Goal: Information Seeking & Learning: Learn about a topic

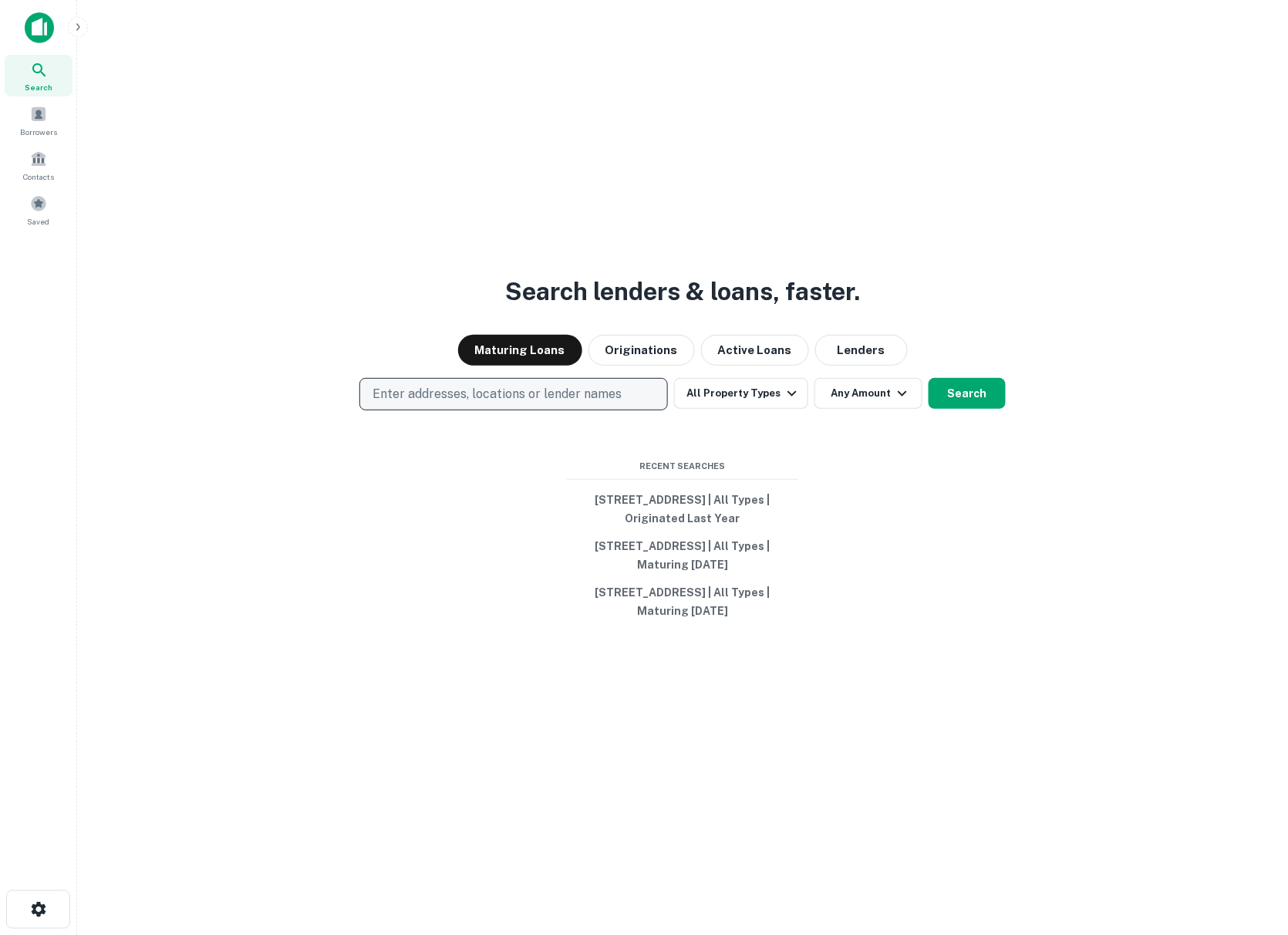
click at [524, 396] on p "Enter addresses, locations or lender names" at bounding box center [497, 394] width 249 height 19
type input "*"
type input "**********"
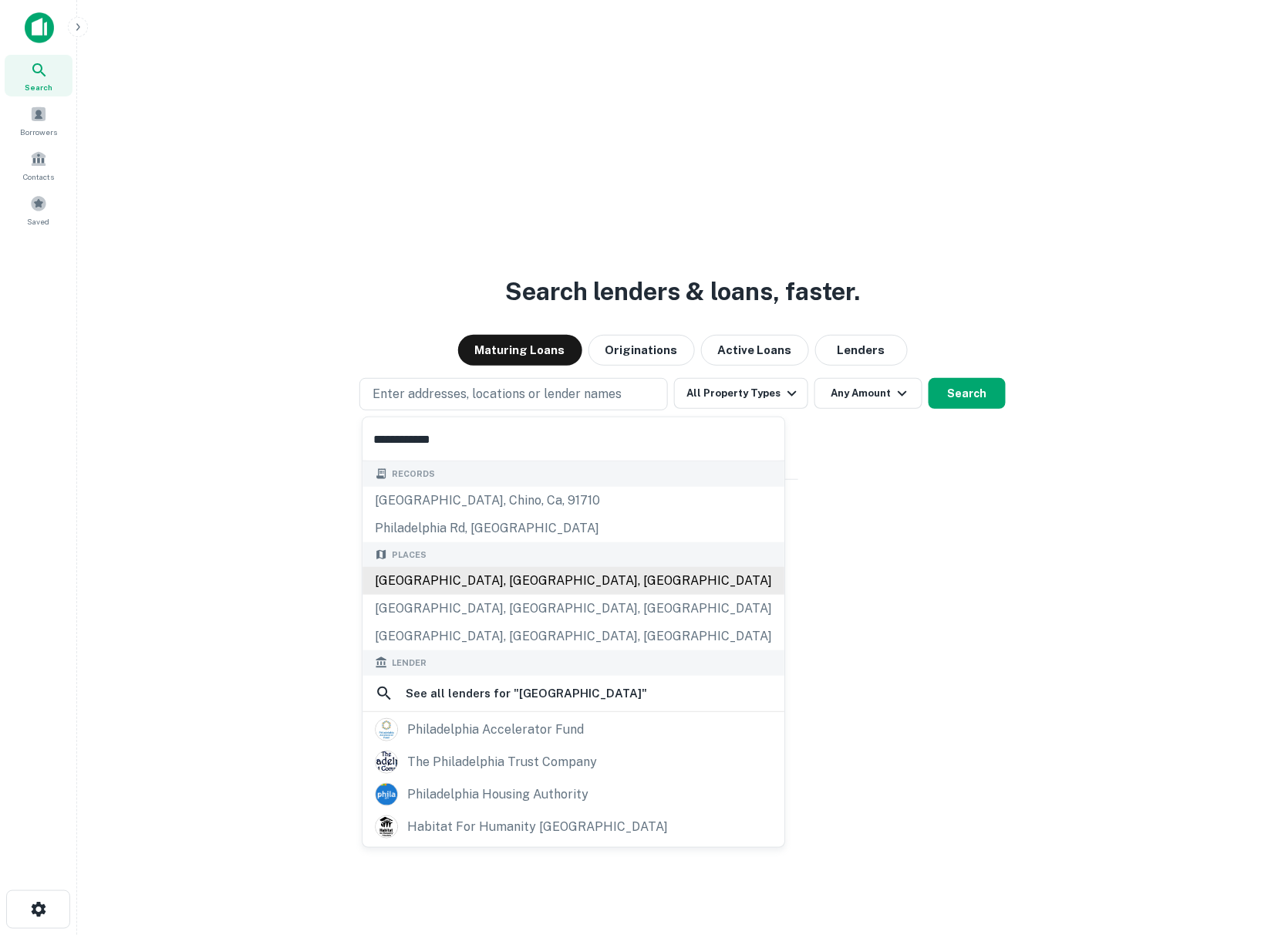
click at [499, 578] on div "[GEOGRAPHIC_DATA], [GEOGRAPHIC_DATA], [GEOGRAPHIC_DATA]" at bounding box center [573, 581] width 422 height 28
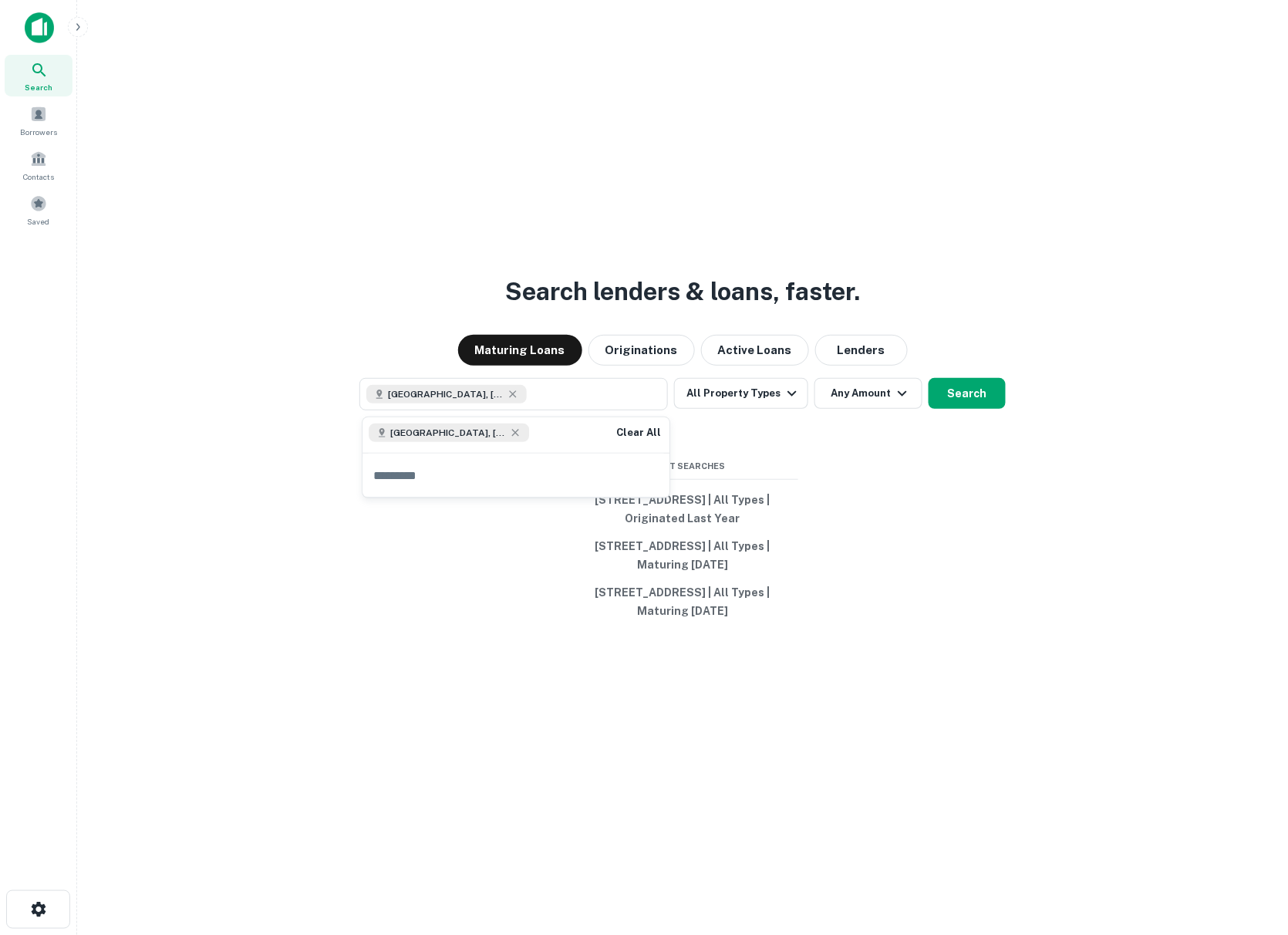
click at [878, 370] on div "Search lenders & loans, faster. Maturing Loans Originations Active Loans Lender…" at bounding box center [682, 504] width 1187 height 935
click at [874, 362] on button "Lenders" at bounding box center [861, 350] width 92 height 31
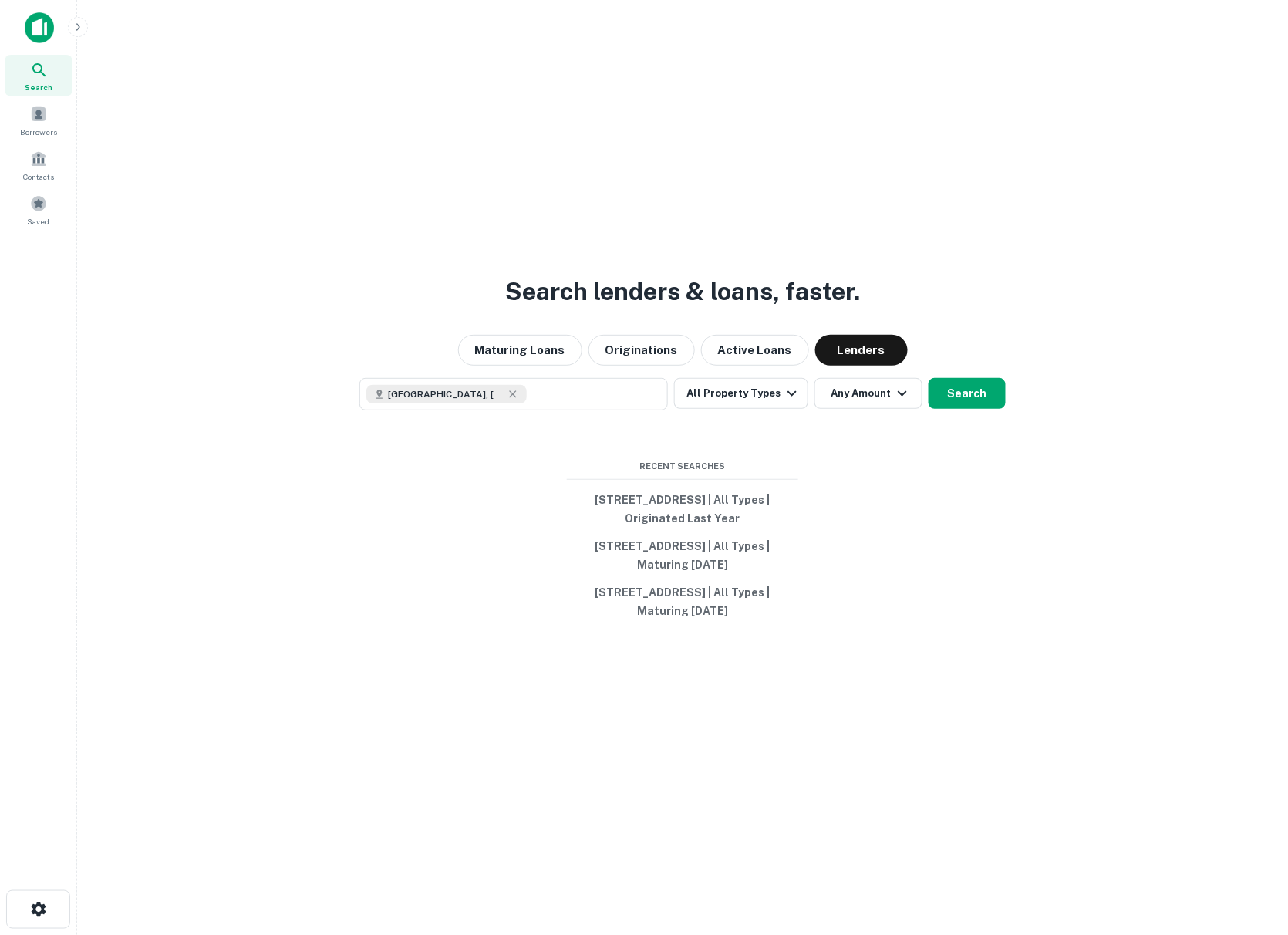
click at [1002, 408] on div "[GEOGRAPHIC_DATA], [GEOGRAPHIC_DATA], [GEOGRAPHIC_DATA] All Property Types Any …" at bounding box center [682, 394] width 1187 height 33
click at [967, 396] on button "Search" at bounding box center [967, 393] width 77 height 31
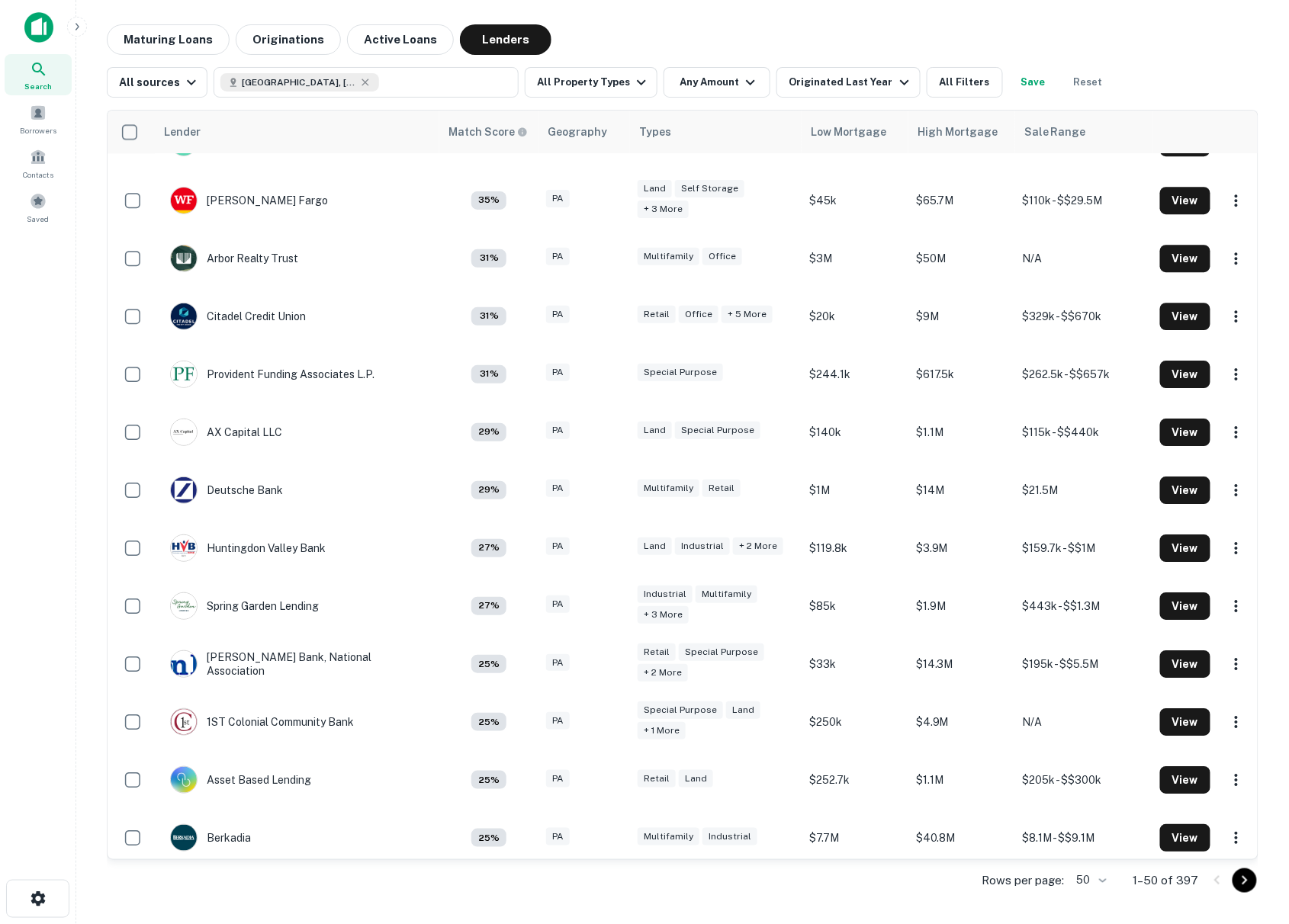
scroll to position [1489, 0]
drag, startPoint x: 612, startPoint y: 101, endPoint x: 614, endPoint y: 88, distance: 13.2
click at [612, 100] on div "Lender Match Score Geography Types Low Mortgage High Mortgage Sale Range Asian …" at bounding box center [683, 500] width 1152 height 805
click at [623, 75] on button "All Property Types" at bounding box center [591, 82] width 133 height 31
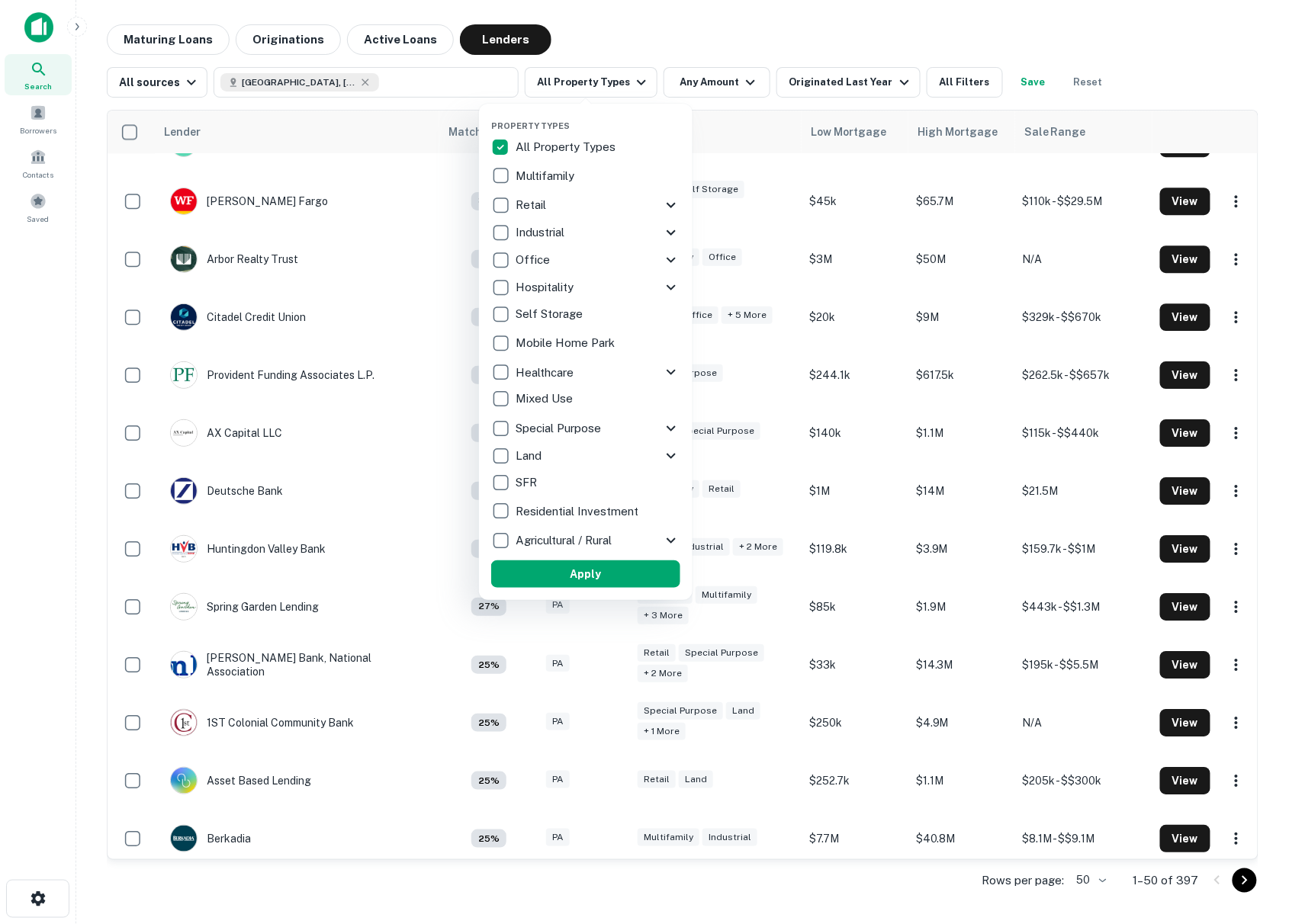
click at [564, 175] on p "Multifamily" at bounding box center [547, 176] width 61 height 19
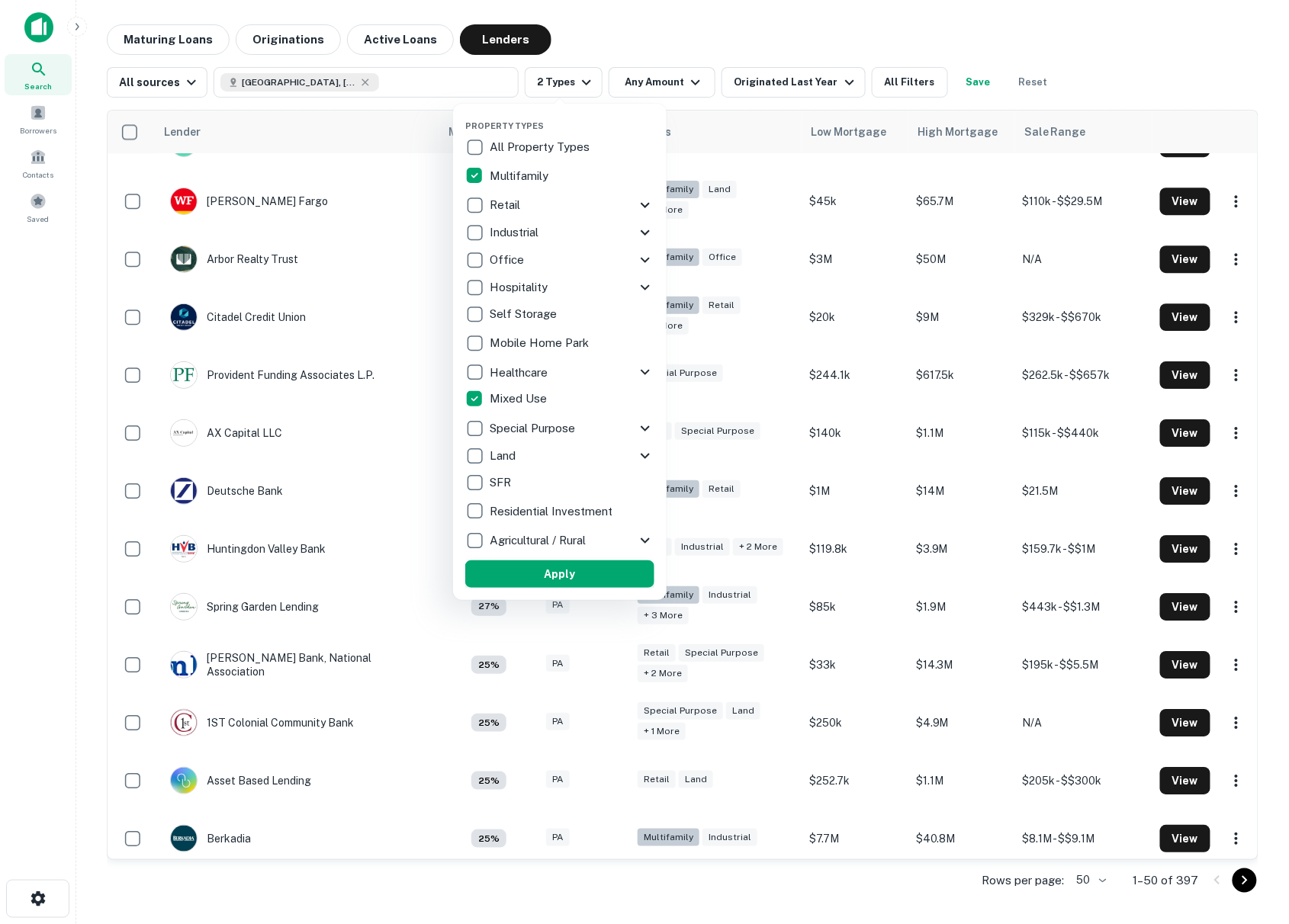
click at [532, 572] on button "Apply" at bounding box center [560, 574] width 189 height 27
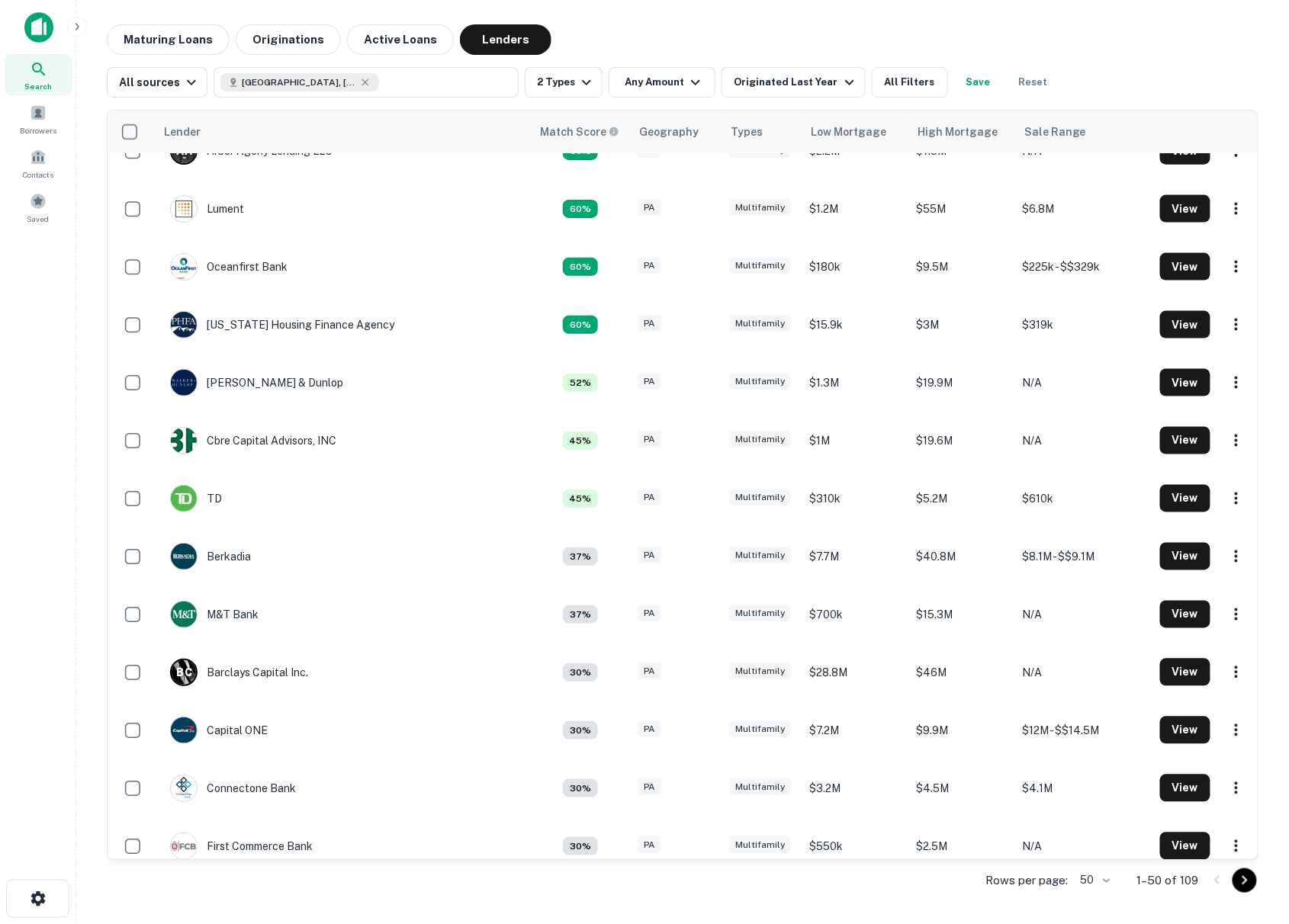
scroll to position [669, 0]
